Goal: Task Accomplishment & Management: Manage account settings

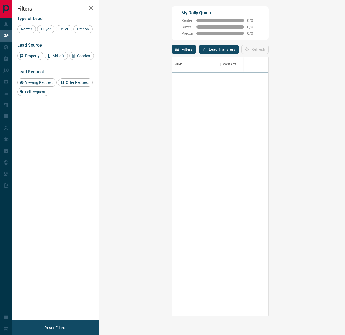
scroll to position [259, 234]
click at [172, 45] on div "Filters Lead Transfers 1 Pending Refresh" at bounding box center [220, 47] width 97 height 14
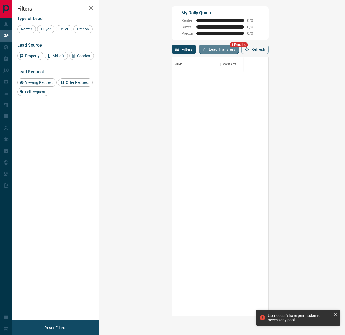
click at [199, 47] on button "Lead Transfers" at bounding box center [219, 49] width 40 height 9
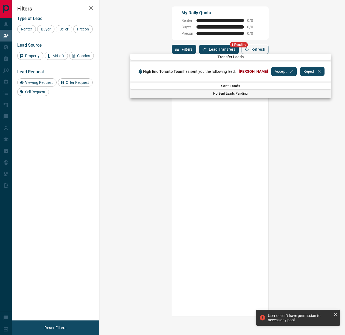
click at [272, 67] on button "Accept" at bounding box center [284, 71] width 26 height 9
